Goal: Information Seeking & Learning: Understand process/instructions

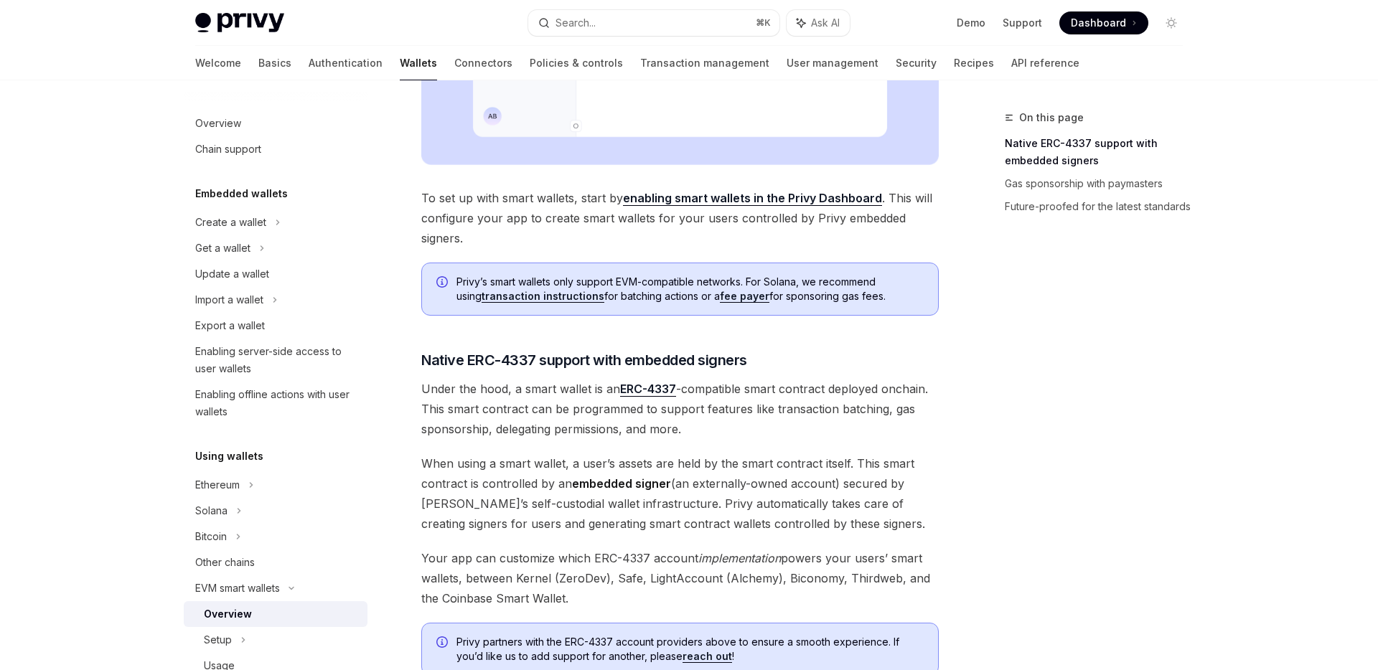
scroll to position [589, 0]
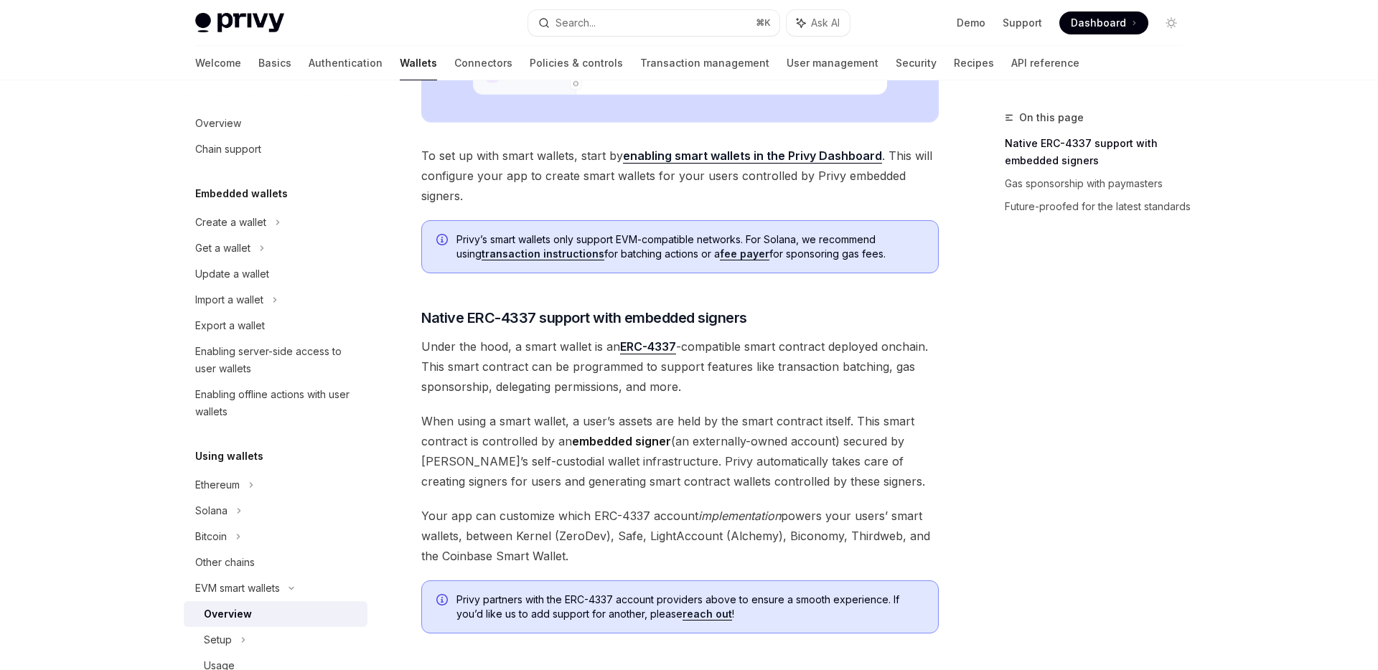
drag, startPoint x: 522, startPoint y: 346, endPoint x: 548, endPoint y: 402, distance: 61.7
click at [544, 392] on span "Under the hood, a smart wallet is an ERC-4337 -compatible smart contract deploy…" at bounding box center [680, 367] width 518 height 60
click at [548, 401] on div "Privy makes it easy to create smart wallets for your users. Smart wallets are p…" at bounding box center [680, 256] width 518 height 1329
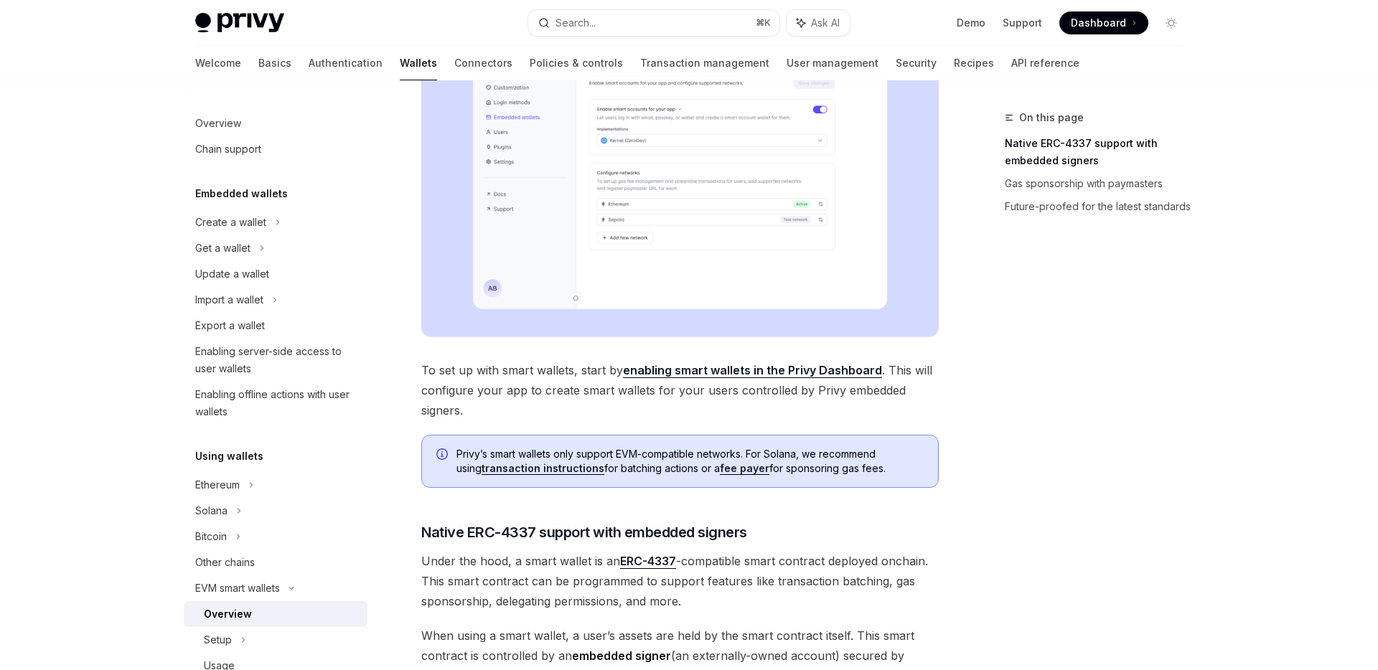
scroll to position [0, 0]
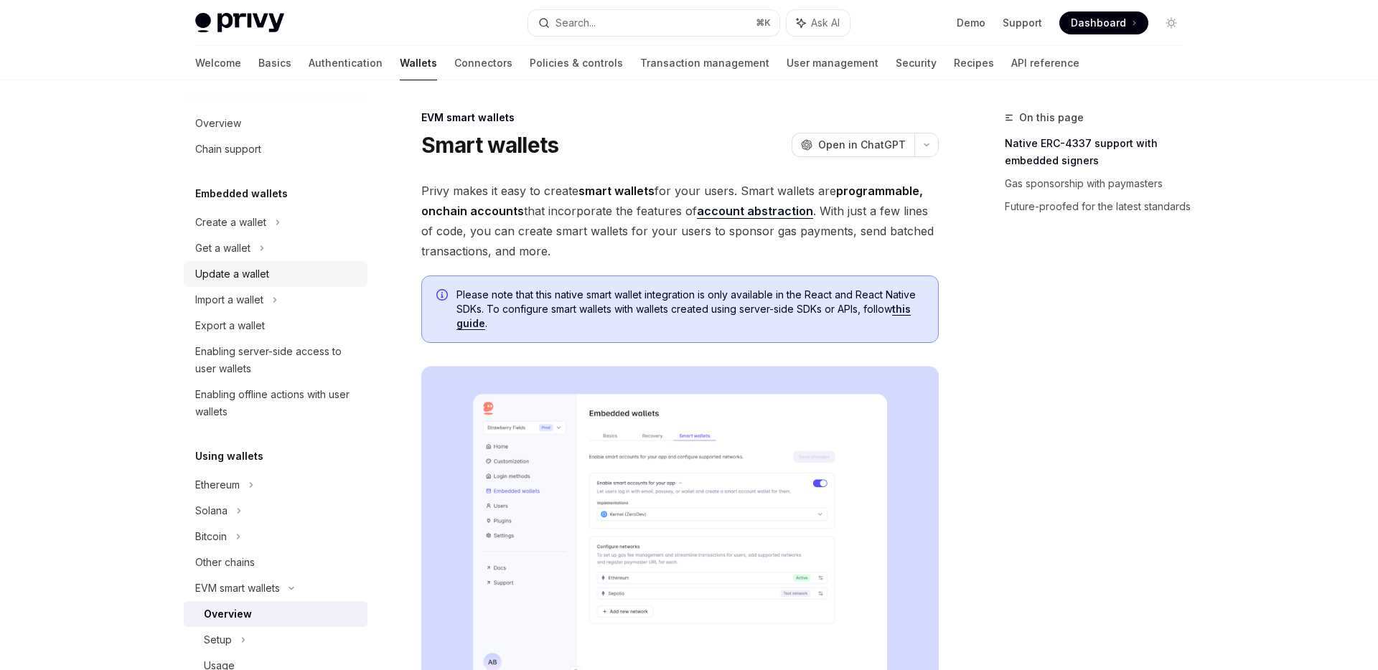
click at [261, 273] on div "Update a wallet" at bounding box center [232, 274] width 74 height 17
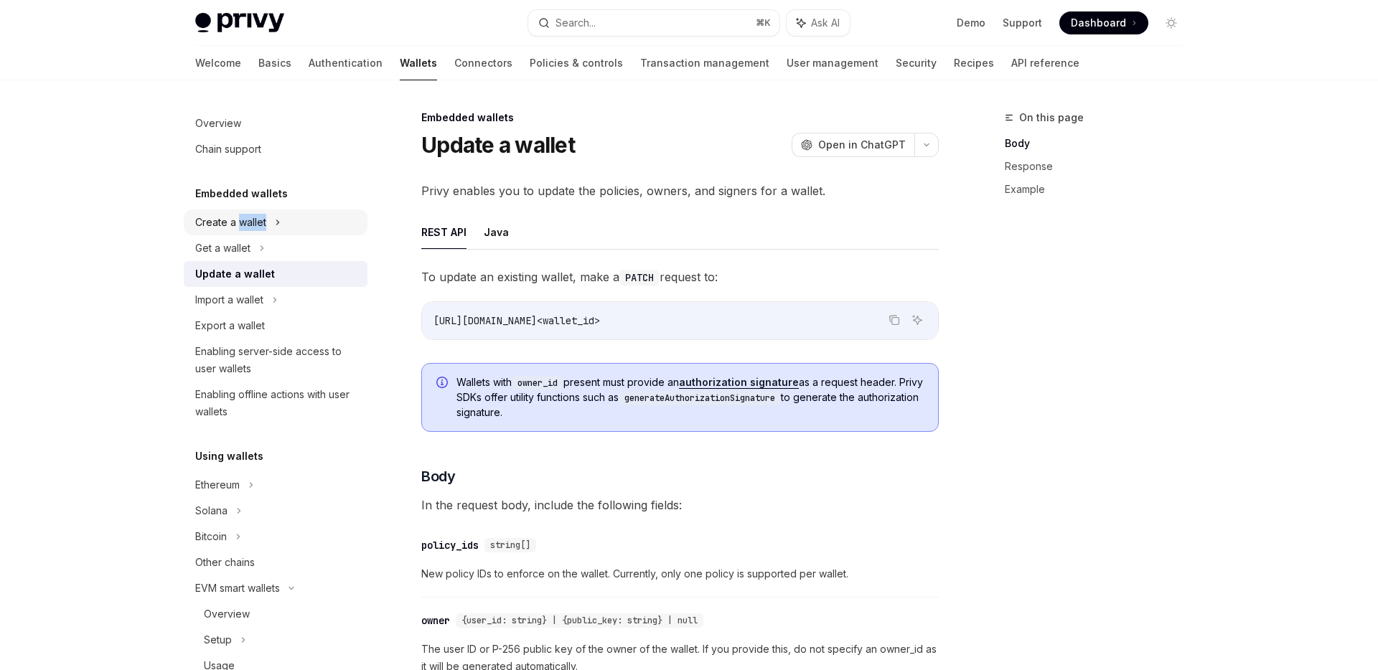
click at [240, 230] on div "Create a wallet" at bounding box center [276, 223] width 184 height 26
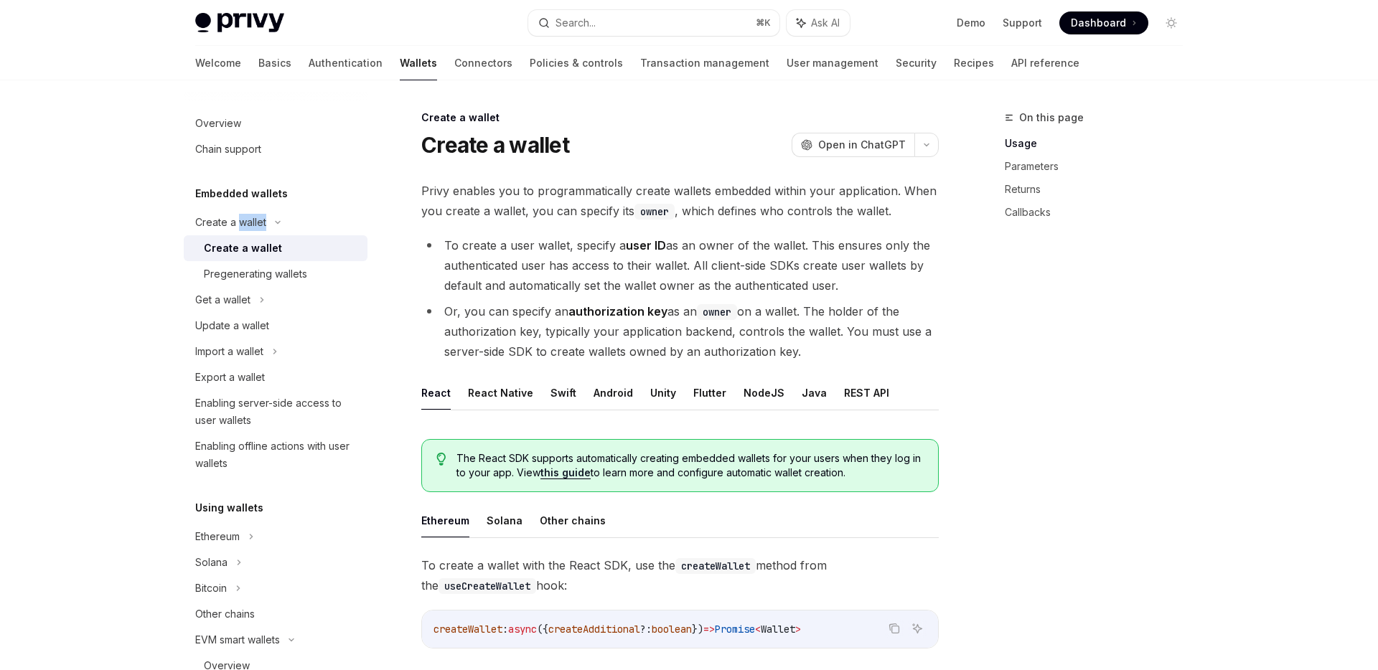
click at [242, 185] on h5 "Embedded wallets" at bounding box center [241, 193] width 93 height 17
click at [510, 400] on button "React Native" at bounding box center [500, 393] width 65 height 34
type textarea "*"
